Goal: Information Seeking & Learning: Learn about a topic

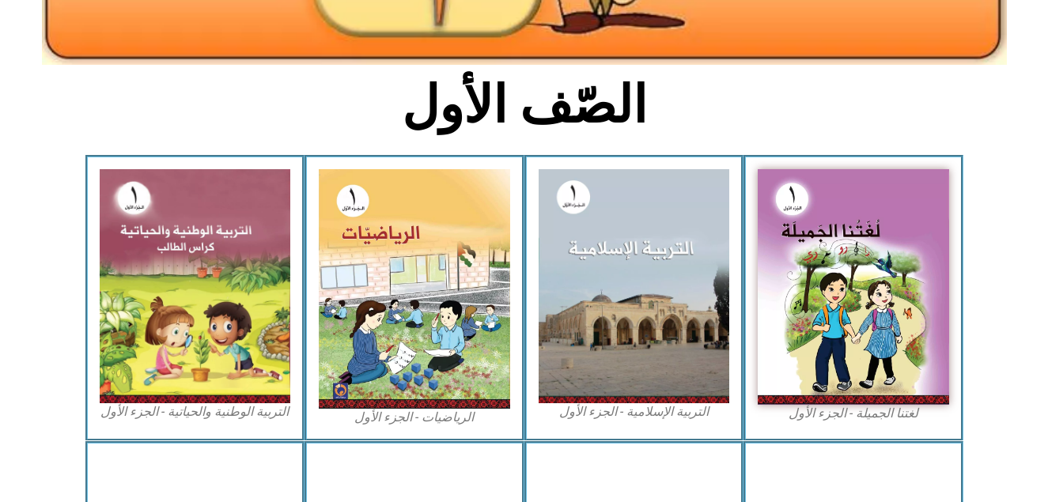
scroll to position [434, 0]
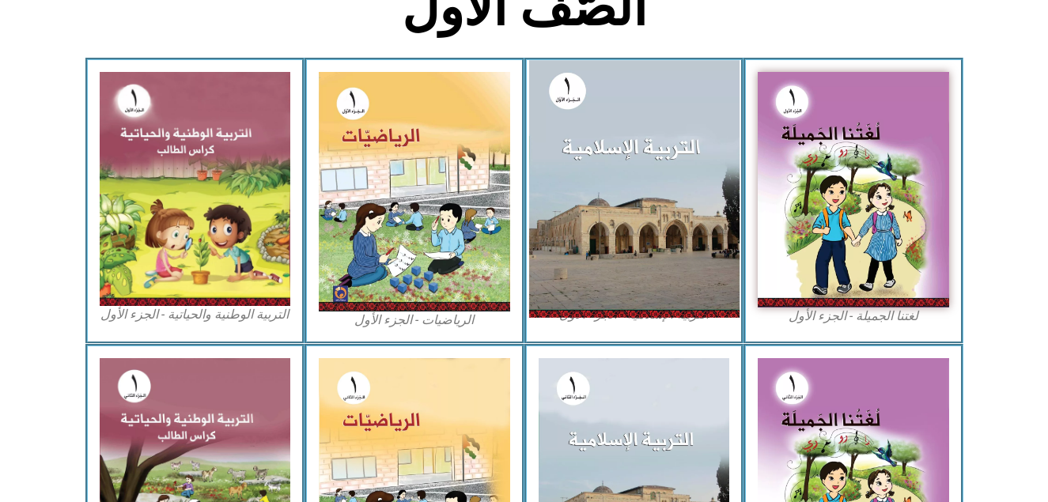
click at [645, 202] on img at bounding box center [633, 188] width 210 height 257
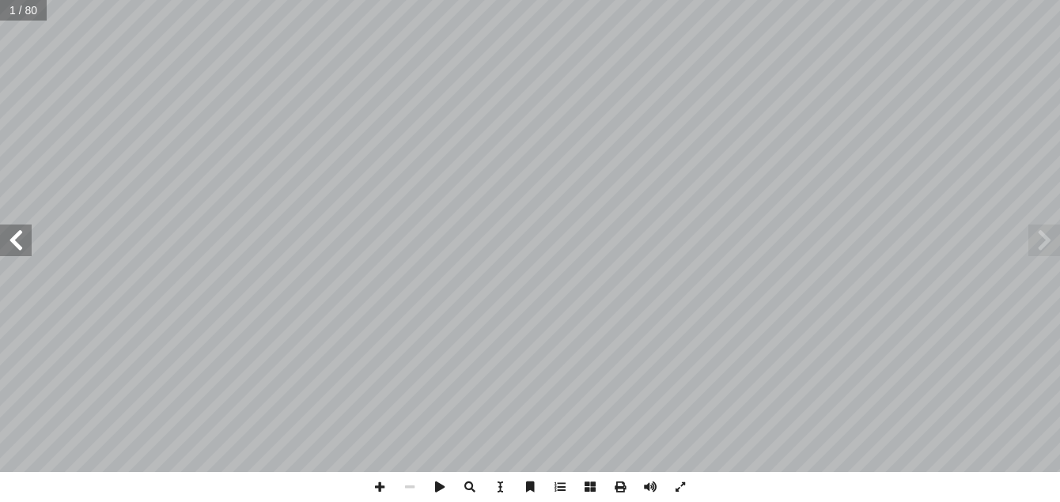
click at [12, 246] on span at bounding box center [16, 241] width 32 height 32
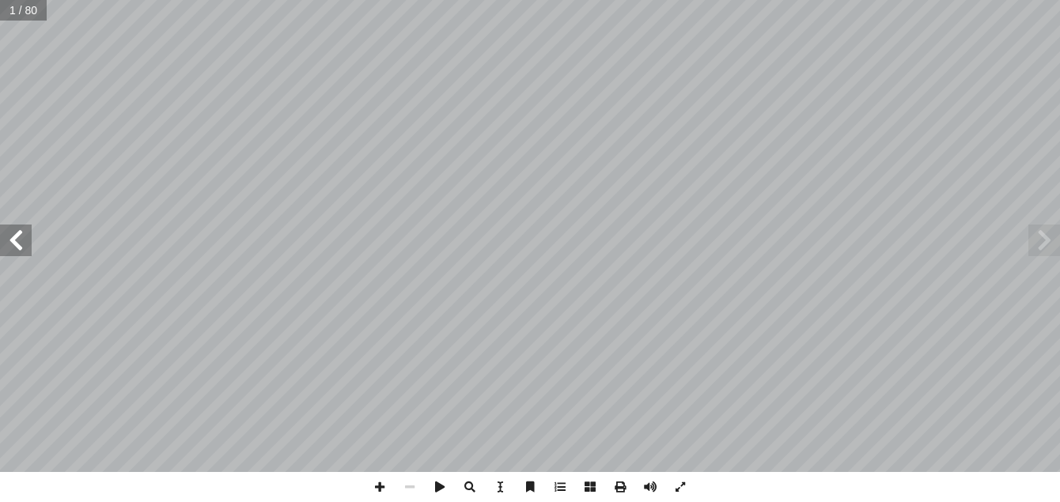
click at [12, 246] on span at bounding box center [16, 241] width 32 height 32
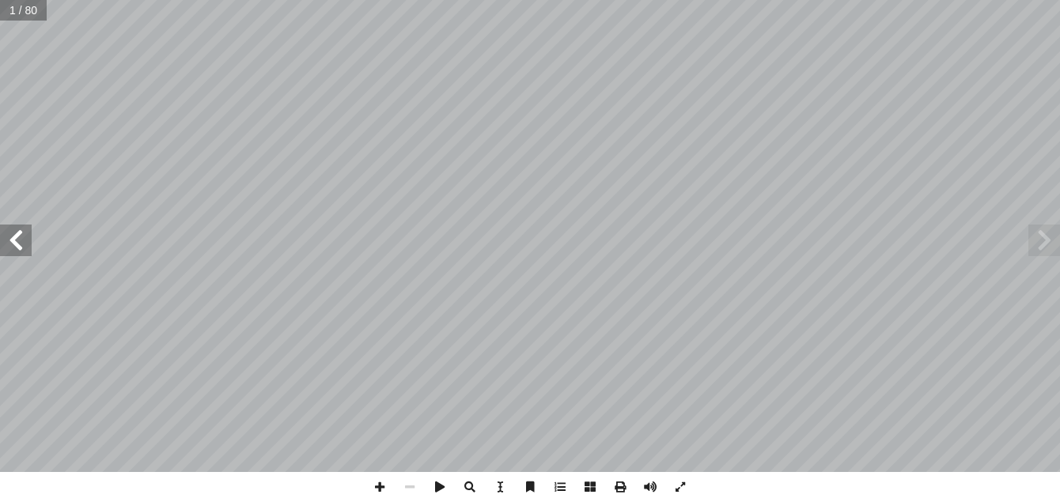
click at [12, 246] on span at bounding box center [16, 241] width 32 height 32
click at [13, 232] on span at bounding box center [16, 241] width 32 height 32
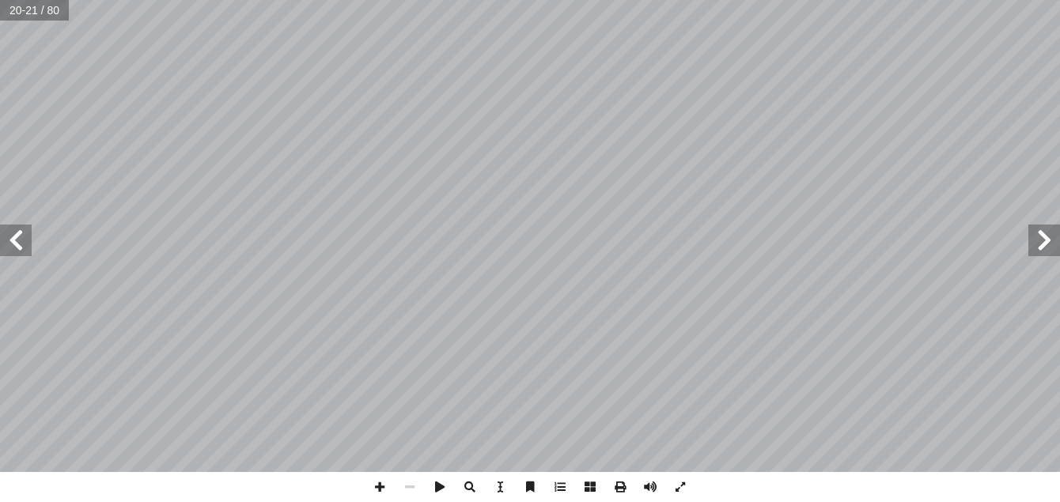
click at [21, 248] on span at bounding box center [16, 241] width 32 height 32
click at [21, 247] on span at bounding box center [16, 241] width 32 height 32
click at [371, 482] on span at bounding box center [380, 487] width 30 height 30
click at [8, 232] on span at bounding box center [16, 241] width 32 height 32
